Goal: Use online tool/utility: Utilize a website feature to perform a specific function

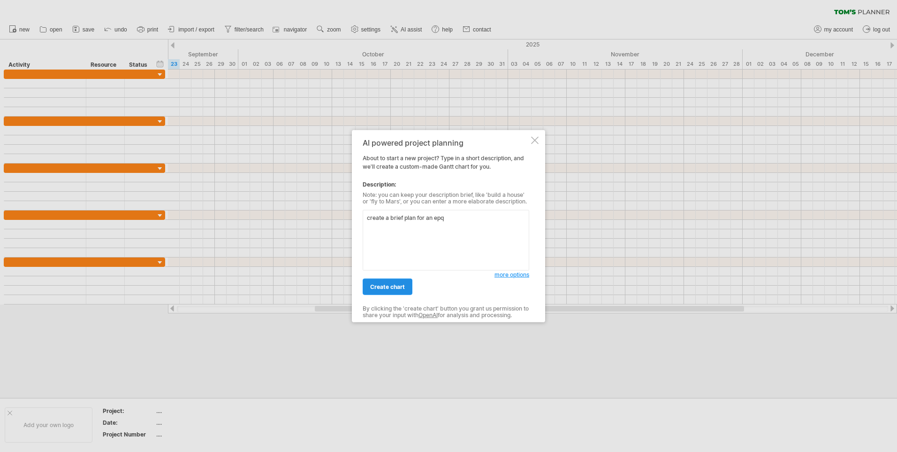
type textarea "create a brief plan for an epq"
click at [389, 280] on link "create chart" at bounding box center [388, 286] width 50 height 16
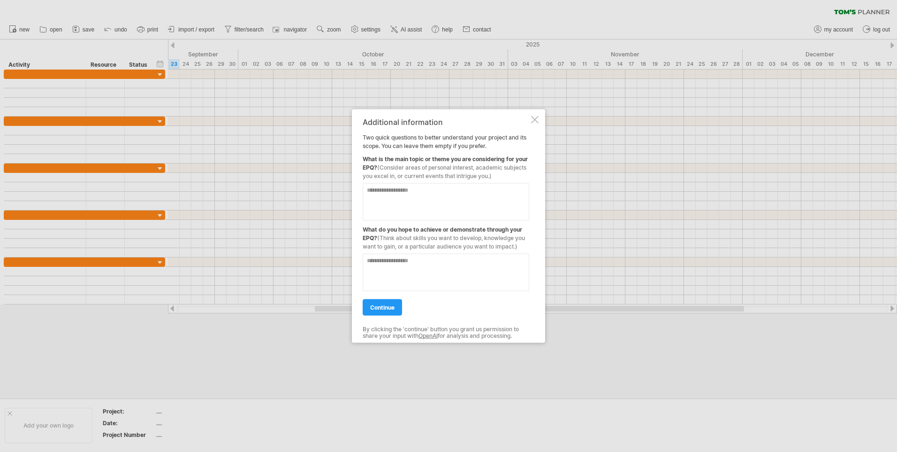
click at [390, 203] on textarea at bounding box center [446, 202] width 167 height 38
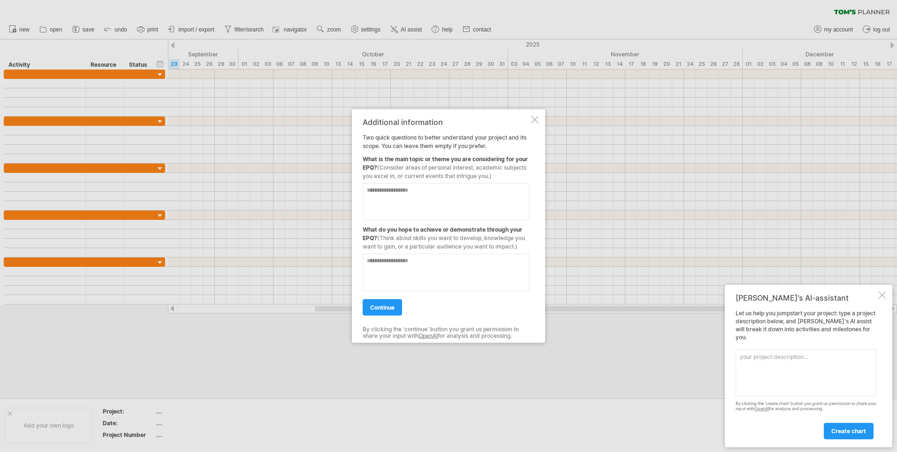
paste textarea "**********"
type textarea "**********"
click at [427, 259] on textarea at bounding box center [446, 272] width 167 height 38
paste textarea "**********"
type textarea "**********"
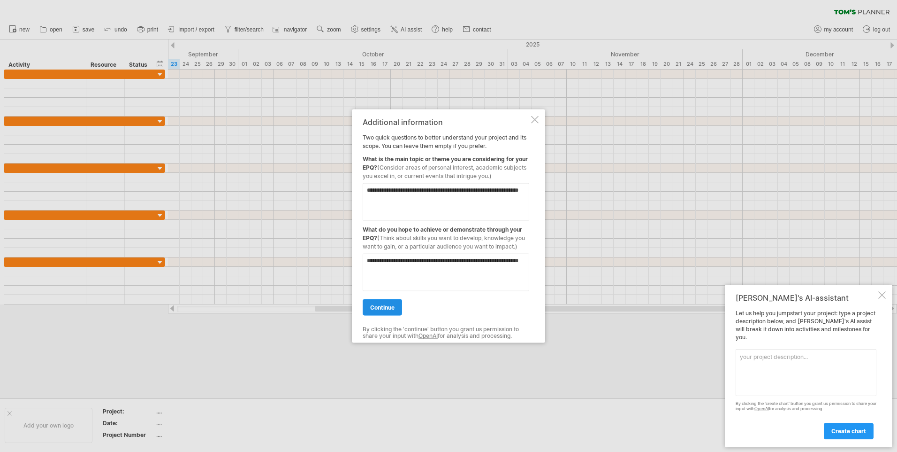
click at [379, 299] on link "continue" at bounding box center [382, 307] width 39 height 16
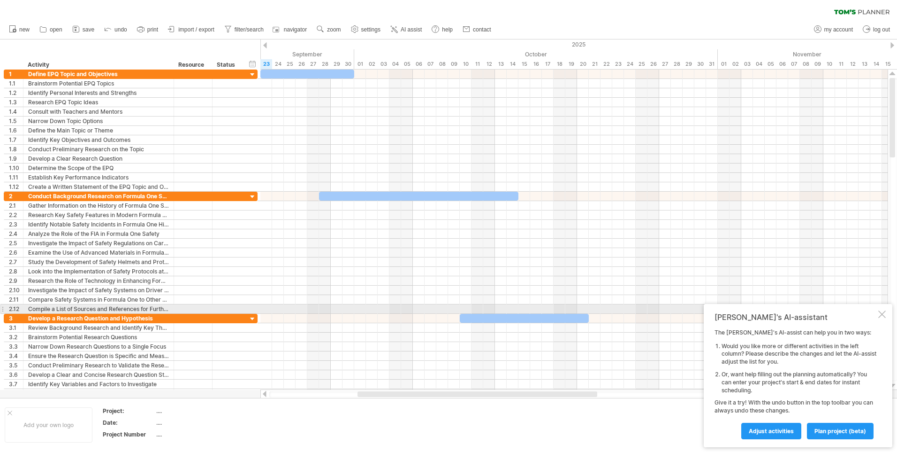
click at [881, 312] on div at bounding box center [883, 314] width 8 height 8
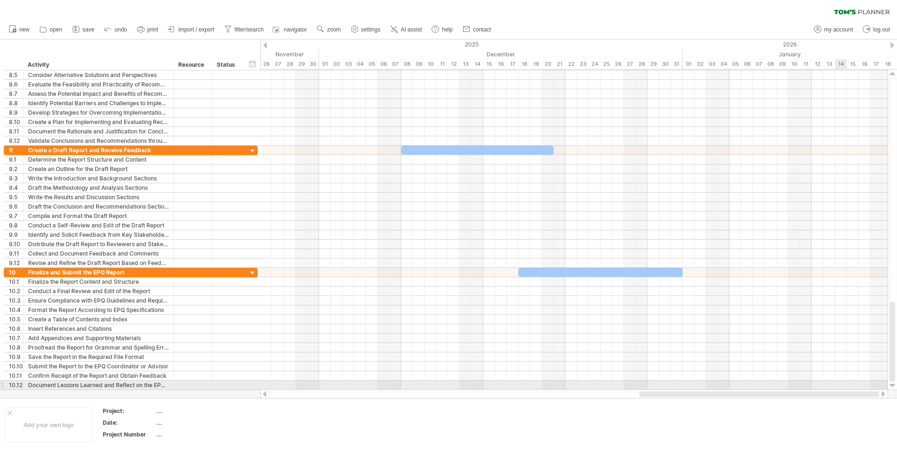
drag, startPoint x: 500, startPoint y: 394, endPoint x: 839, endPoint y: 383, distance: 338.6
click at [839, 383] on div "Trying to reach [DOMAIN_NAME] Connected again... 0% clear filter new 1" at bounding box center [448, 226] width 897 height 452
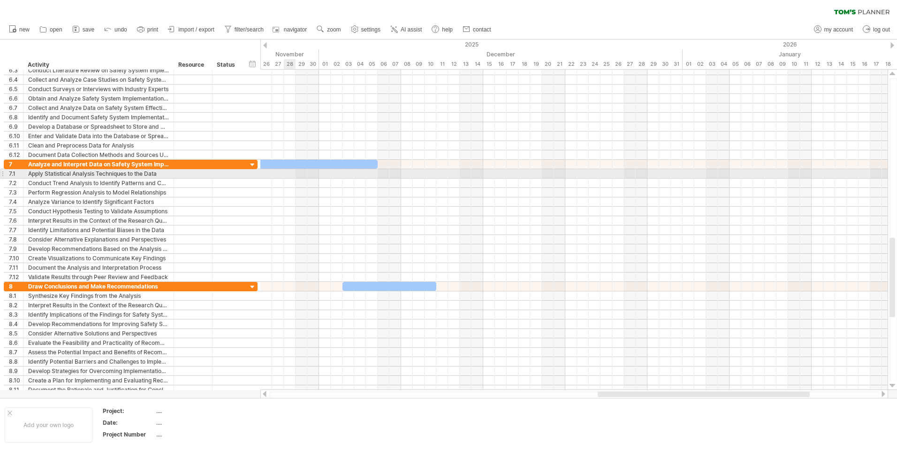
click at [289, 175] on div at bounding box center [575, 173] width 628 height 9
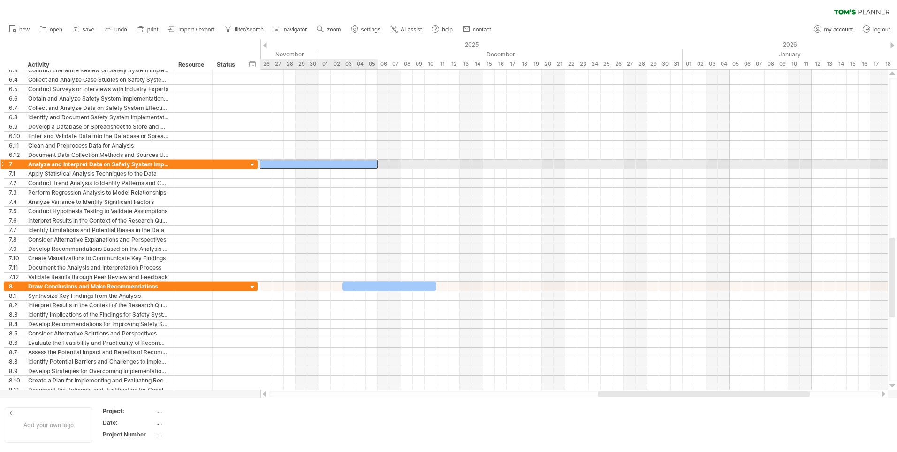
click at [289, 167] on div at bounding box center [272, 164] width 211 height 9
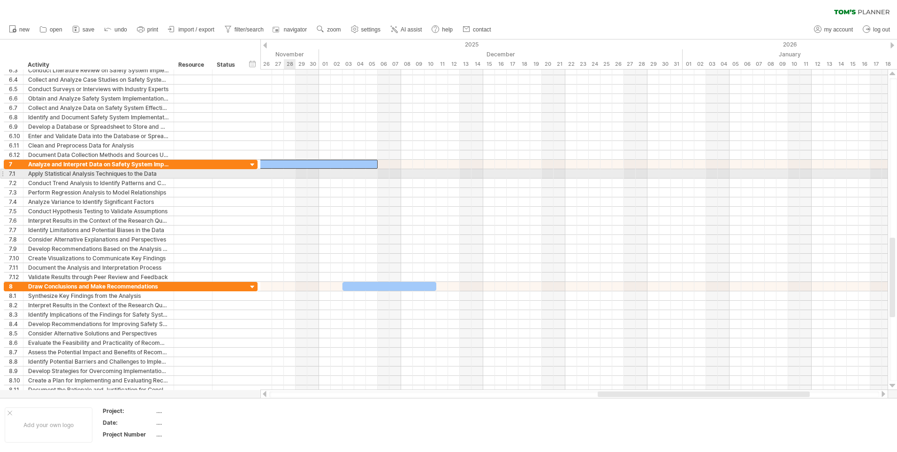
click at [291, 174] on div at bounding box center [575, 173] width 628 height 9
click at [270, 170] on div at bounding box center [575, 173] width 628 height 9
click at [284, 172] on div at bounding box center [575, 173] width 628 height 9
click at [273, 171] on div at bounding box center [575, 173] width 628 height 9
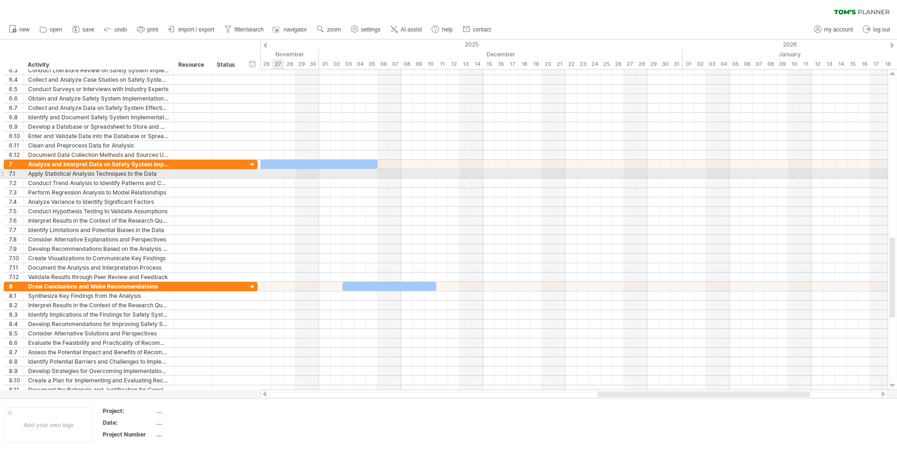
click at [273, 171] on div at bounding box center [575, 173] width 628 height 9
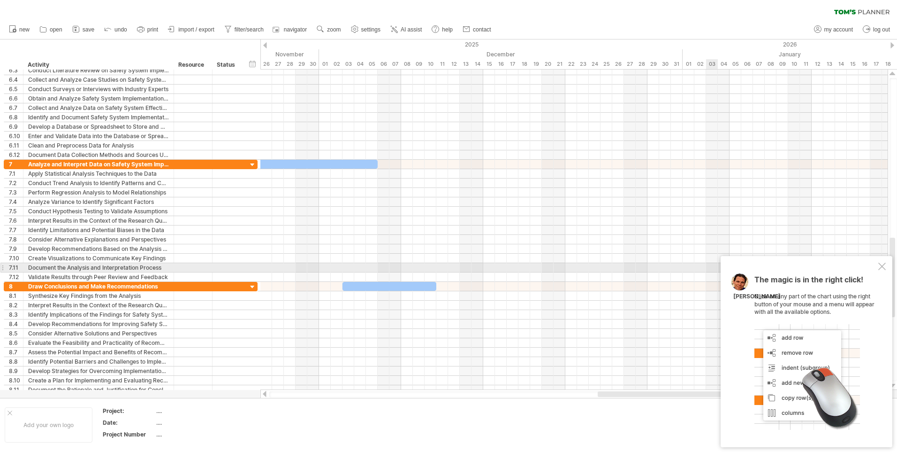
drag, startPoint x: 884, startPoint y: 266, endPoint x: 858, endPoint y: 262, distance: 26.6
click at [883, 266] on div at bounding box center [883, 266] width 8 height 8
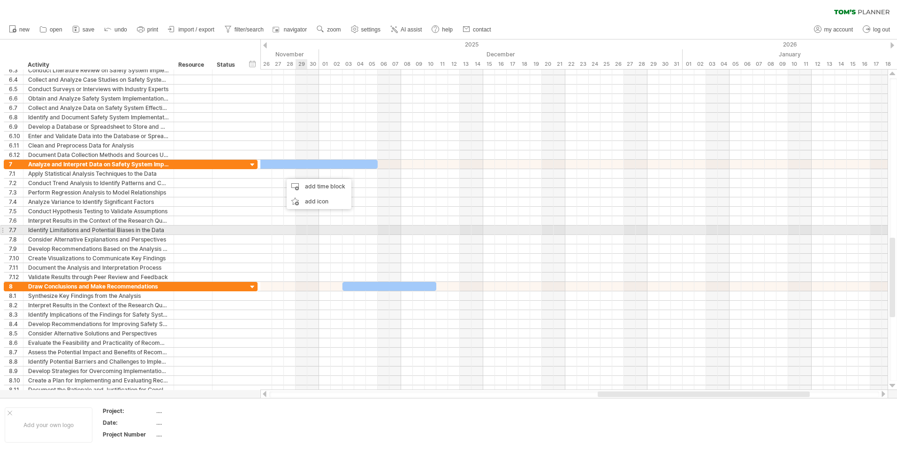
click at [303, 230] on div at bounding box center [575, 229] width 628 height 9
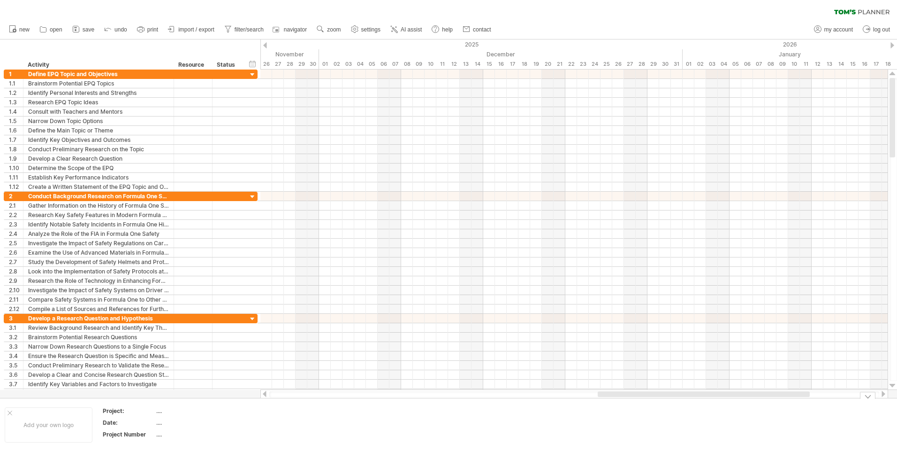
drag, startPoint x: 399, startPoint y: 403, endPoint x: 445, endPoint y: 395, distance: 45.7
click at [445, 395] on div "Trying to reach [DOMAIN_NAME] Connected again... 0% clear filter new 1" at bounding box center [448, 226] width 897 height 452
drag, startPoint x: 416, startPoint y: 394, endPoint x: 483, endPoint y: 394, distance: 66.2
click at [483, 394] on div at bounding box center [574, 394] width 610 height 6
drag, startPoint x: 483, startPoint y: 394, endPoint x: 598, endPoint y: 386, distance: 115.3
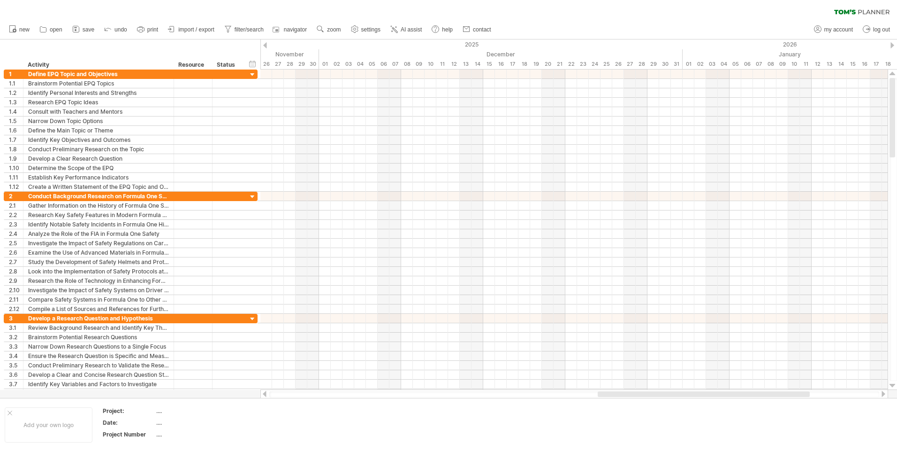
click at [550, 389] on div at bounding box center [575, 393] width 628 height 9
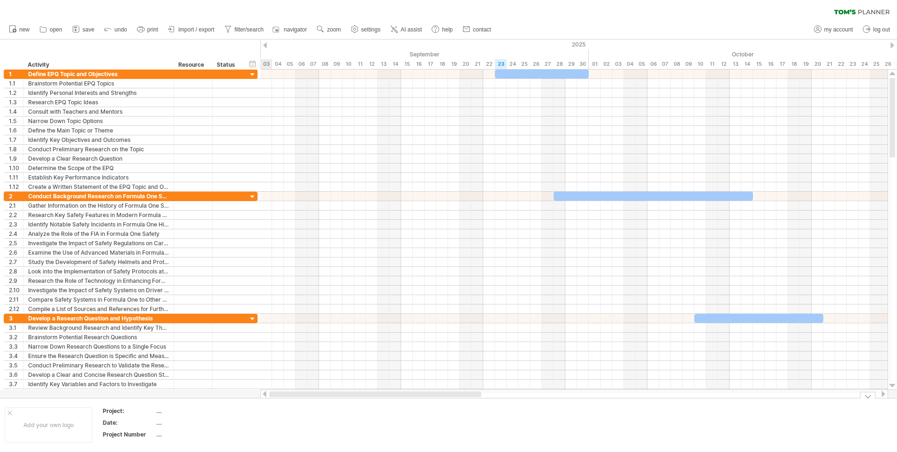
drag, startPoint x: 611, startPoint y: 396, endPoint x: 200, endPoint y: 403, distance: 410.8
click at [211, 414] on div "Trying to reach [DOMAIN_NAME] Connected again... 0% clear filter new 1" at bounding box center [448, 226] width 897 height 452
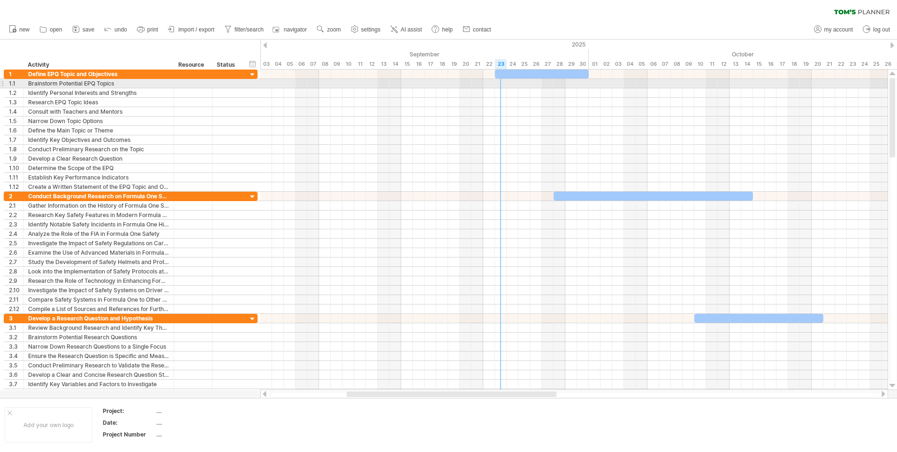
click at [501, 85] on div at bounding box center [575, 83] width 628 height 9
click at [497, 86] on div at bounding box center [575, 83] width 628 height 9
click at [289, 86] on div at bounding box center [575, 83] width 628 height 9
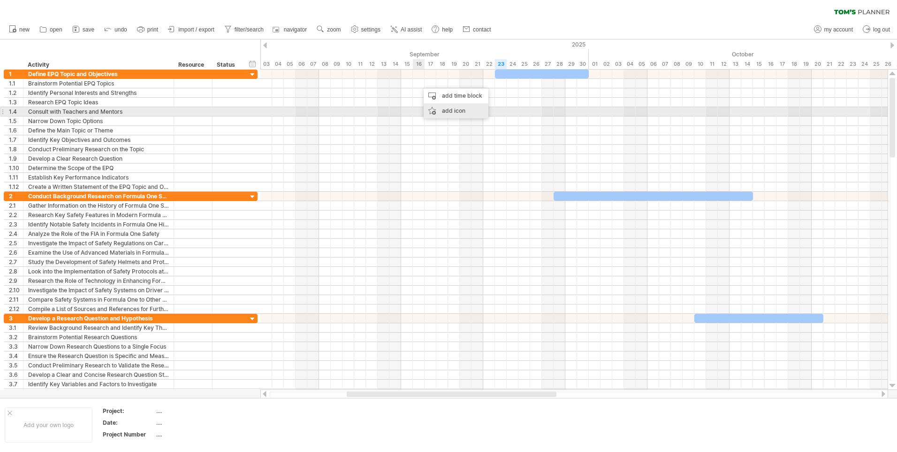
click at [443, 114] on div "add icon" at bounding box center [456, 110] width 65 height 15
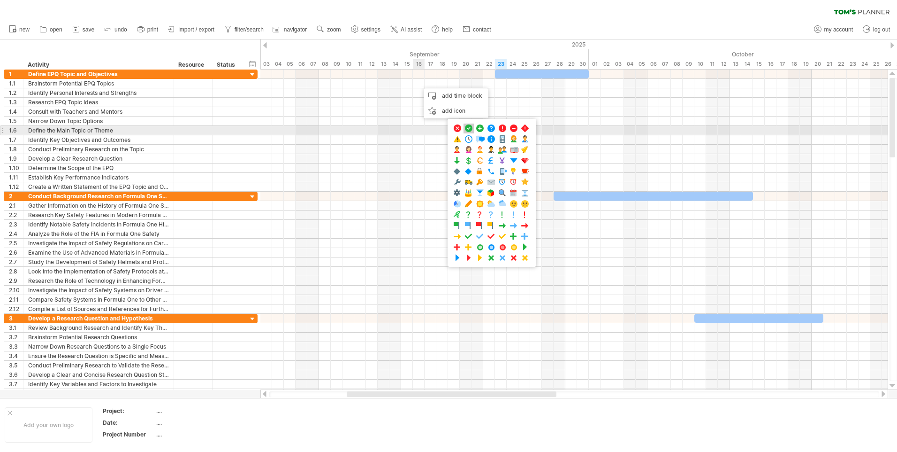
click at [468, 128] on span at bounding box center [468, 128] width 9 height 9
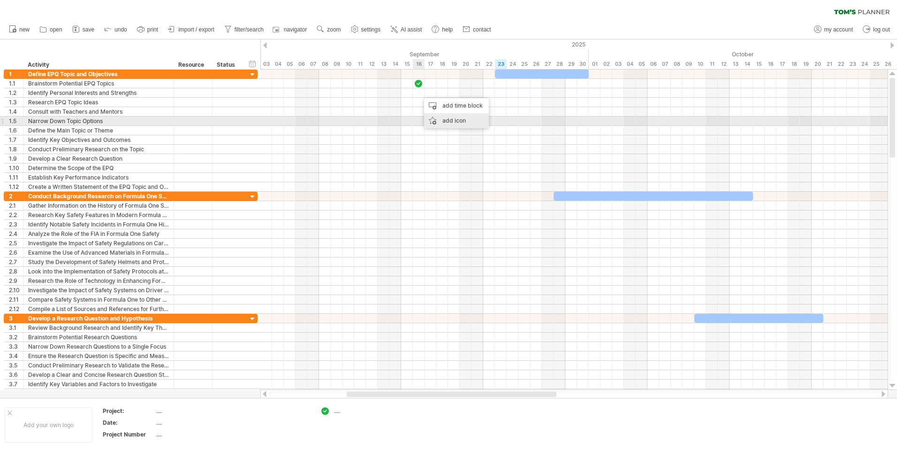
click at [435, 118] on div "add icon" at bounding box center [456, 120] width 65 height 15
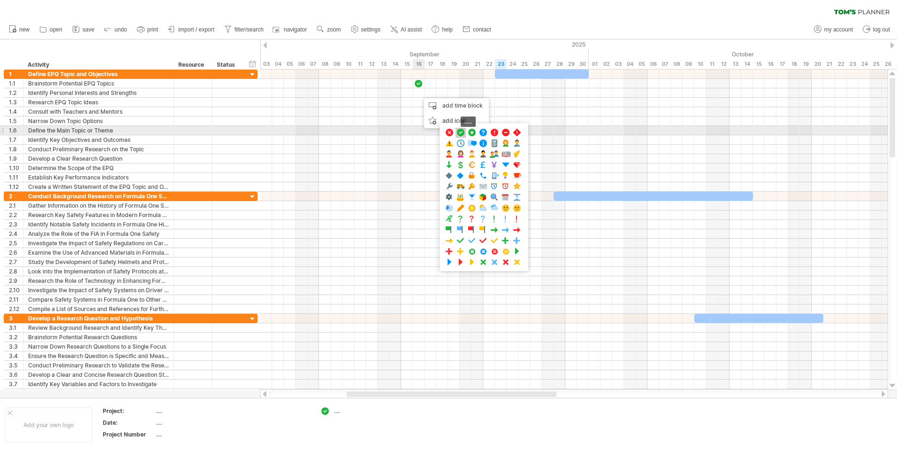
click at [459, 130] on span at bounding box center [460, 132] width 9 height 9
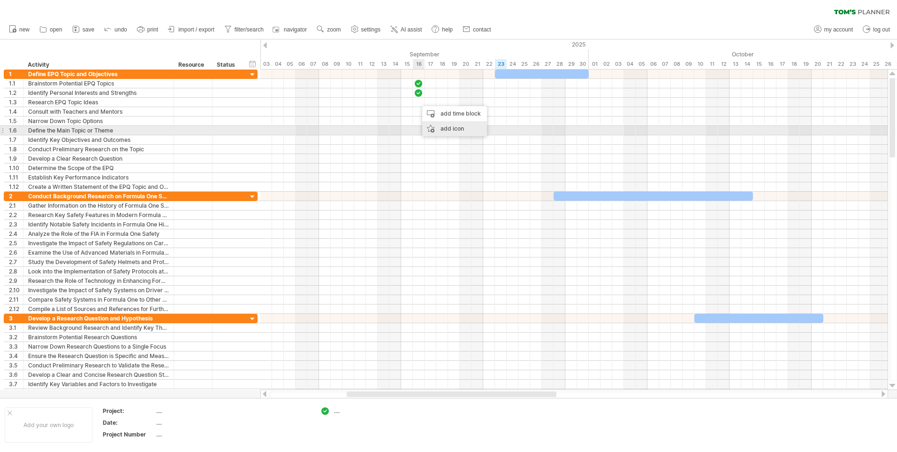
click at [438, 130] on div "add icon" at bounding box center [454, 128] width 65 height 15
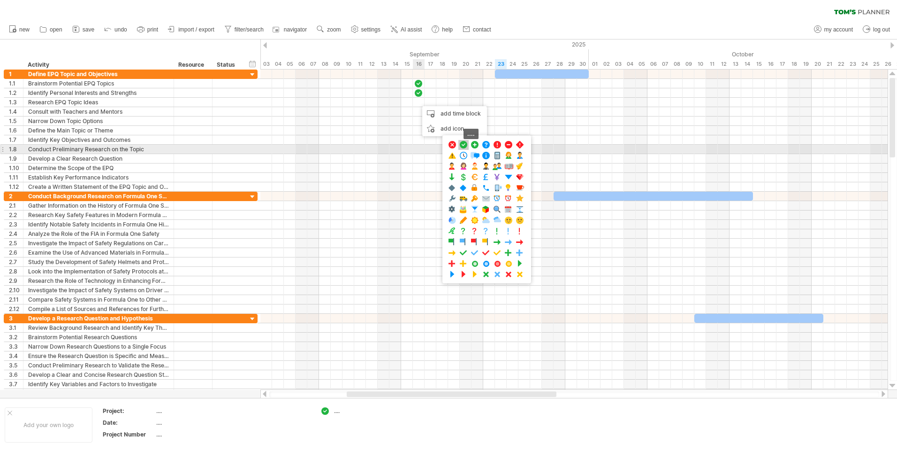
click at [464, 144] on span at bounding box center [463, 144] width 9 height 9
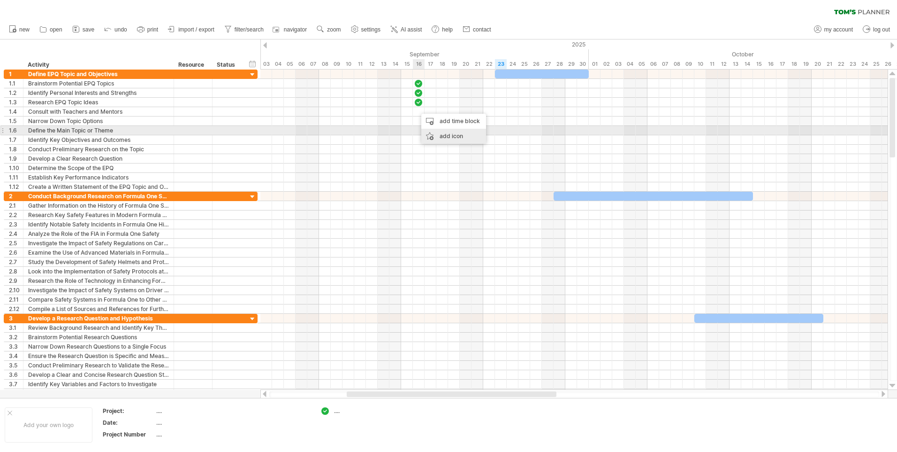
click at [435, 131] on div "add icon" at bounding box center [454, 136] width 65 height 15
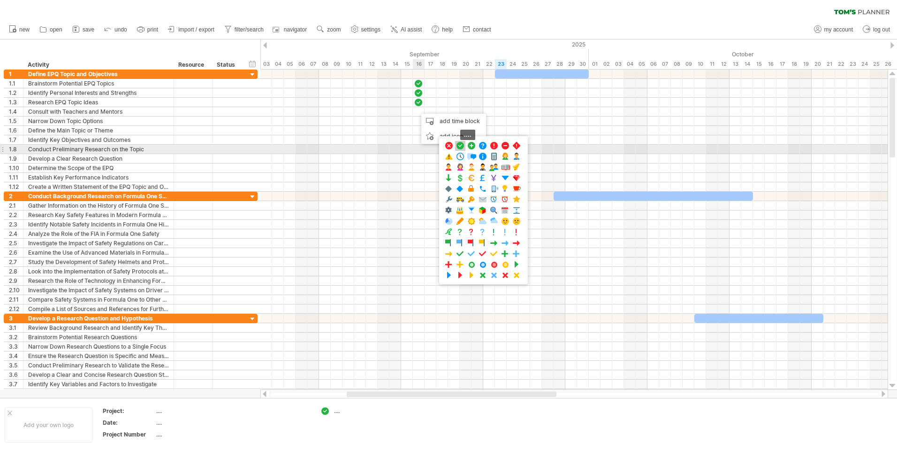
click at [458, 149] on span at bounding box center [460, 145] width 9 height 9
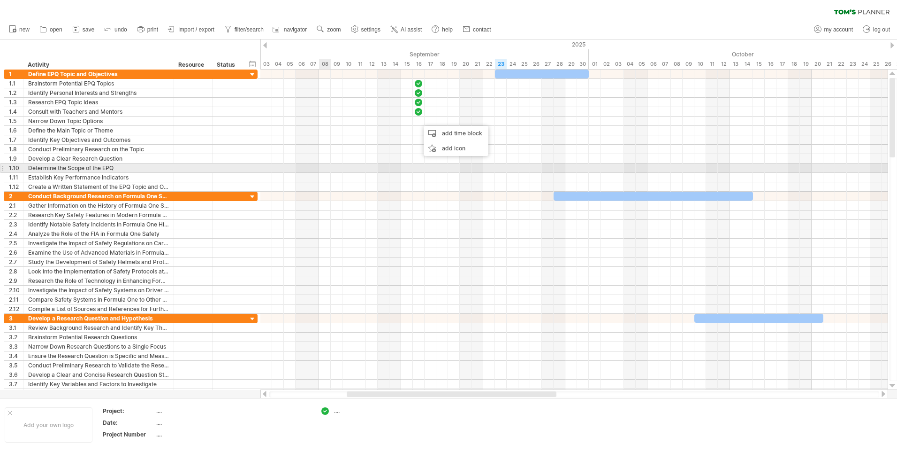
click at [329, 166] on div at bounding box center [575, 167] width 628 height 9
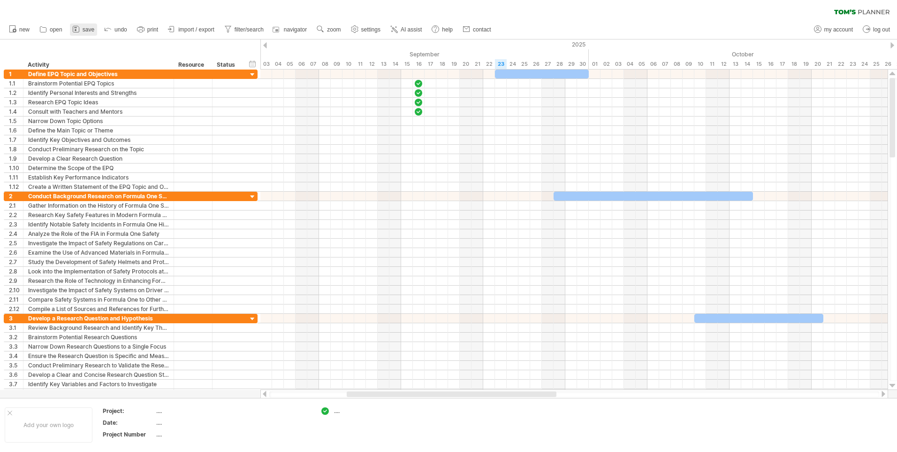
click at [72, 28] on icon at bounding box center [75, 28] width 9 height 9
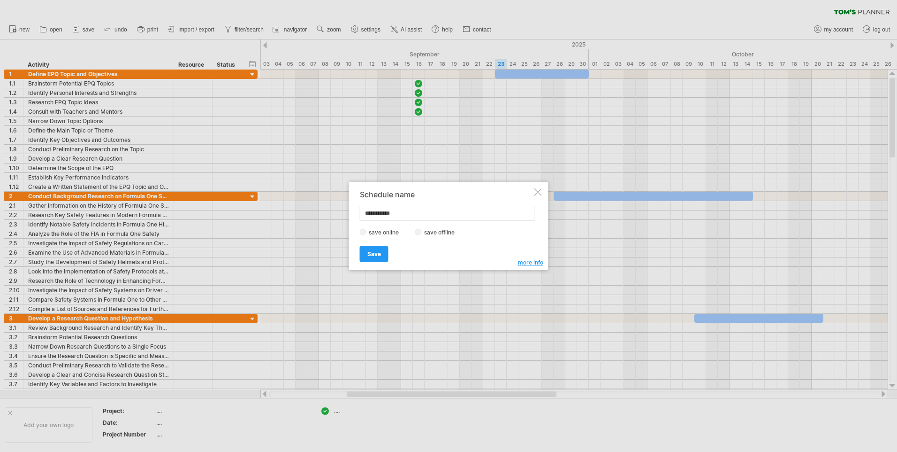
drag, startPoint x: 407, startPoint y: 214, endPoint x: 331, endPoint y: 215, distance: 76.5
click at [331, 215] on div "Trying to reach [DOMAIN_NAME] Connected again... 0% clear filter new 1" at bounding box center [448, 226] width 897 height 452
type input "**********"
click at [381, 245] on link "Save" at bounding box center [374, 253] width 29 height 16
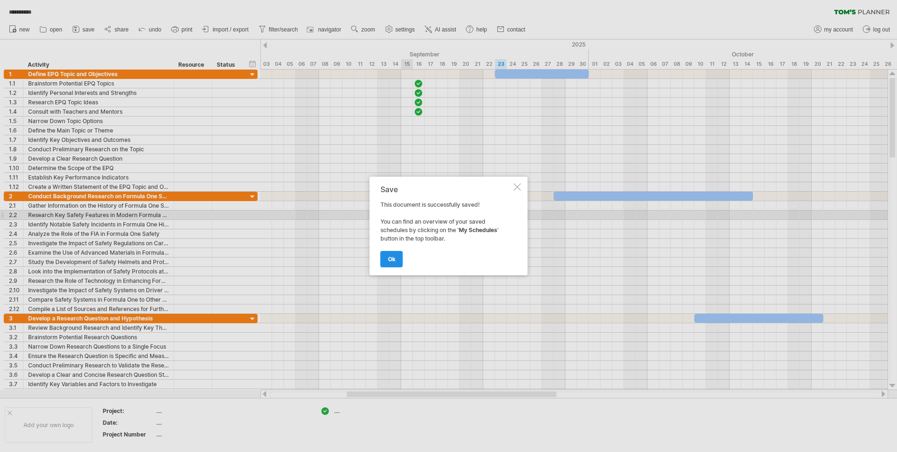
click at [383, 259] on link "ok" at bounding box center [392, 259] width 23 height 16
